Goal: Navigation & Orientation: Find specific page/section

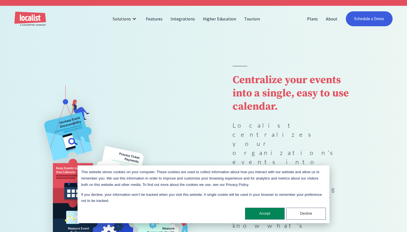
scroll to position [15, 0]
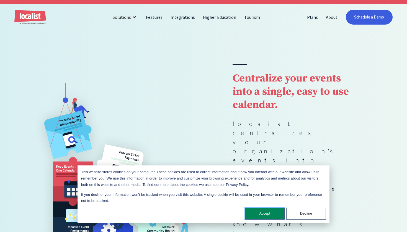
click at [270, 214] on button "Accept" at bounding box center [265, 214] width 40 height 12
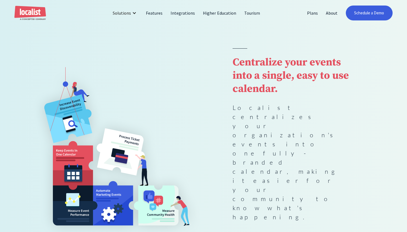
scroll to position [32, 0]
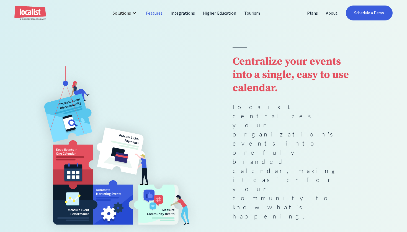
click at [155, 12] on link "Features" at bounding box center [154, 12] width 25 height 13
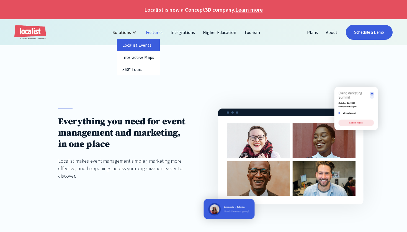
click at [131, 46] on link "Localist Events" at bounding box center [138, 45] width 43 height 12
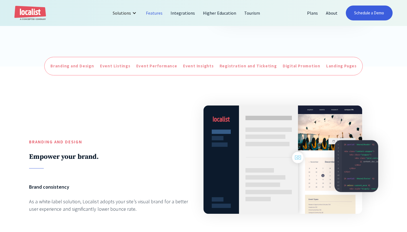
scroll to position [187, 0]
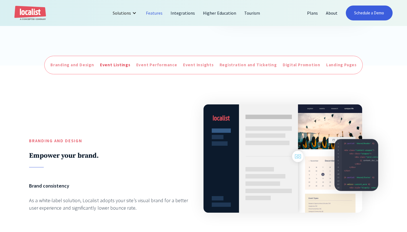
click at [115, 62] on div "Event Listings" at bounding box center [115, 65] width 30 height 6
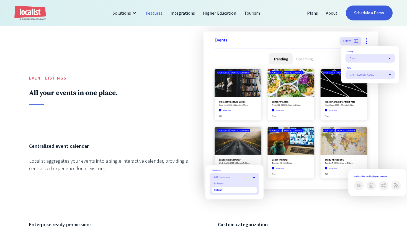
scroll to position [493, 0]
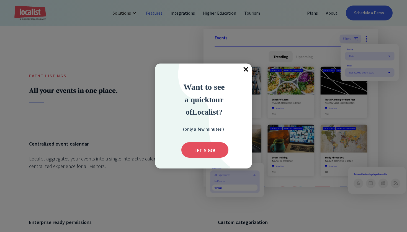
click at [245, 68] on span "×" at bounding box center [246, 70] width 12 height 12
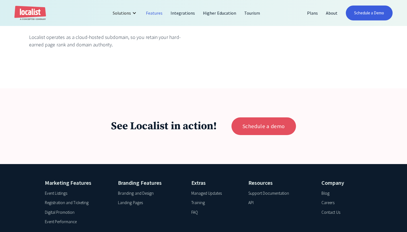
scroll to position [2067, 0]
